Goal: Information Seeking & Learning: Learn about a topic

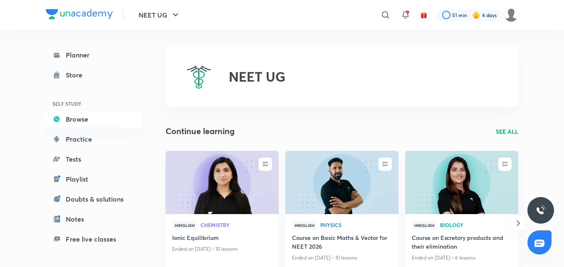
click at [357, 183] on img at bounding box center [341, 182] width 115 height 64
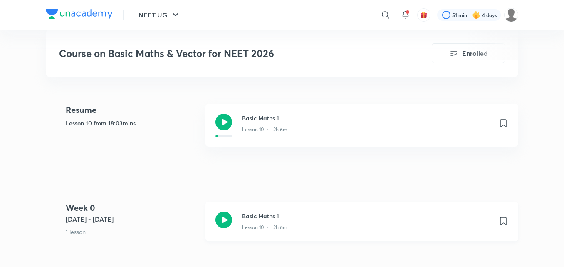
scroll to position [541, 0]
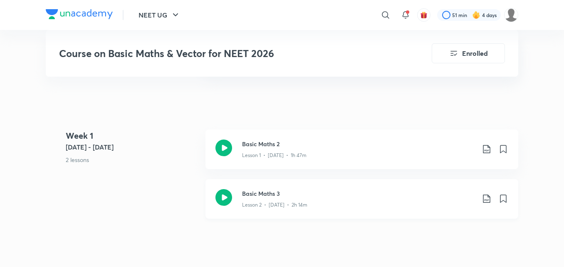
click at [226, 198] on icon at bounding box center [223, 197] width 17 height 17
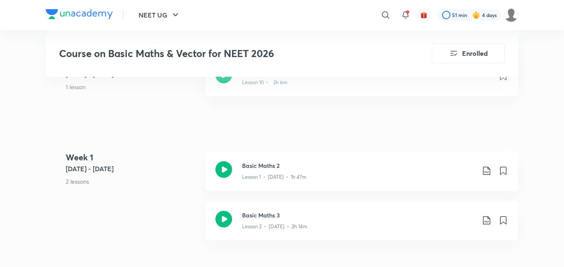
scroll to position [499, 0]
